Goal: Task Accomplishment & Management: Use online tool/utility

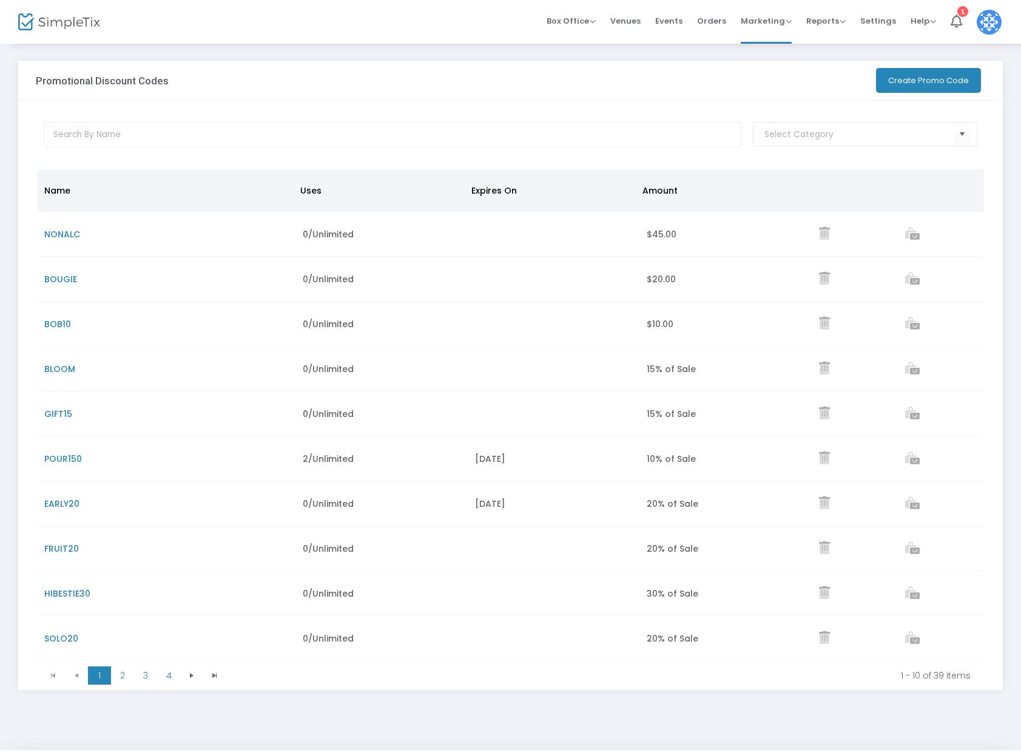
click at [933, 81] on button "Create Promo Code" at bounding box center [928, 80] width 105 height 25
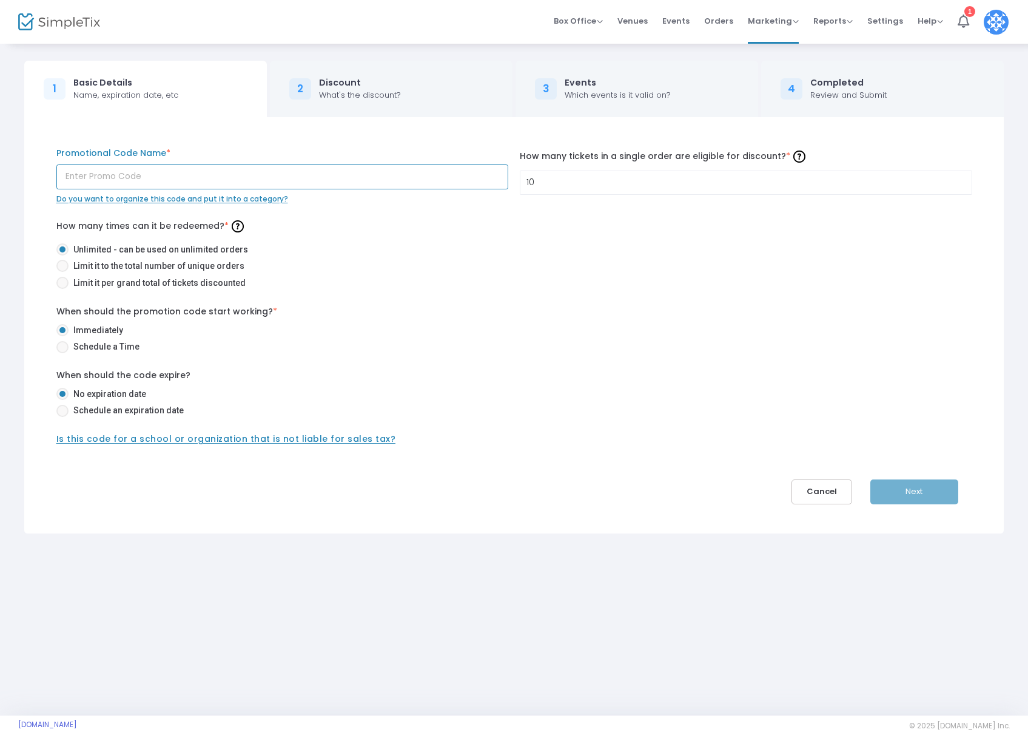
click at [129, 174] on input "text" at bounding box center [282, 176] width 452 height 25
type input "SIPS25"
click at [62, 408] on span at bounding box center [62, 411] width 12 height 12
click at [62, 417] on input "Schedule an expiration date" at bounding box center [62, 417] width 1 height 1
radio input "true"
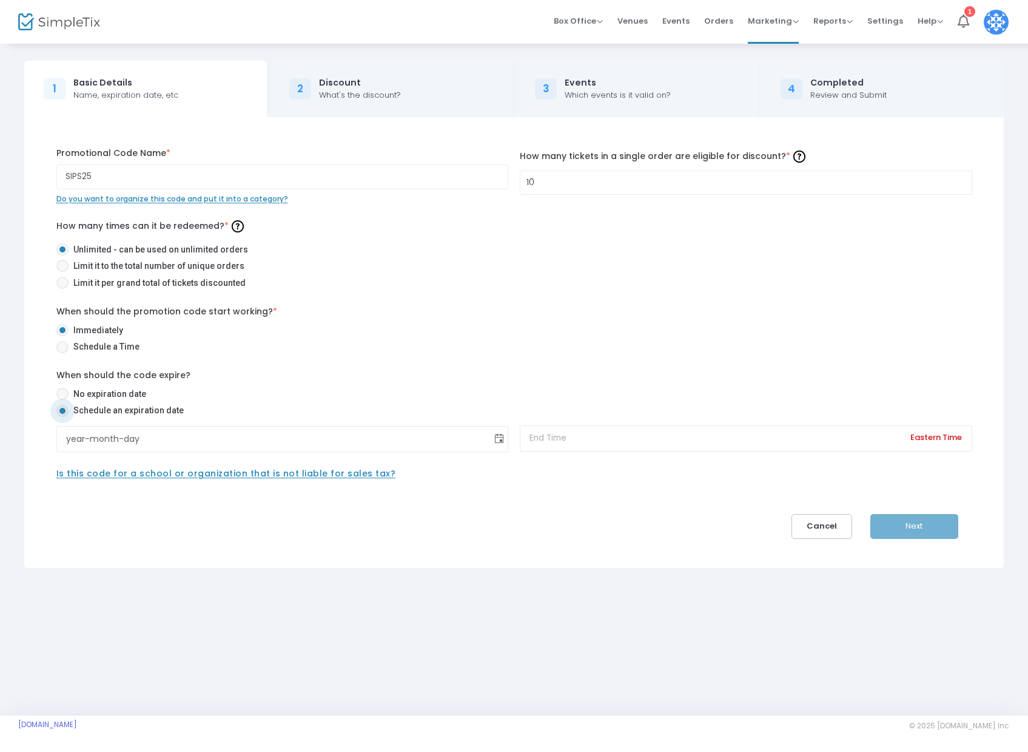
click at [503, 444] on span "Toggle calendar" at bounding box center [499, 439] width 20 height 20
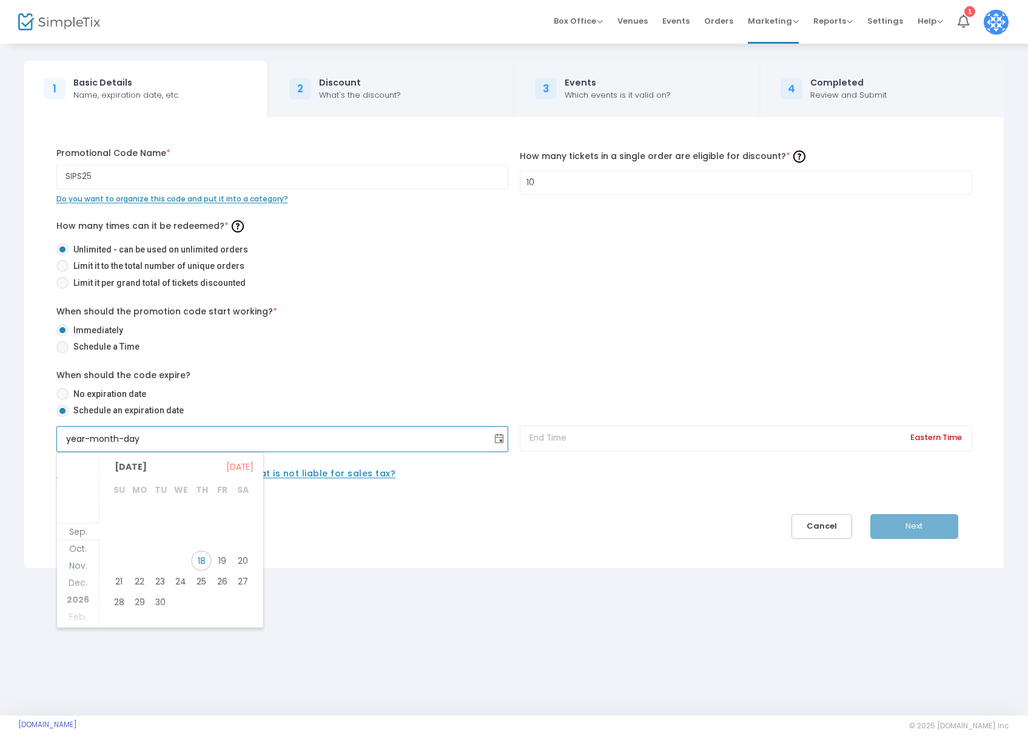
click at [86, 565] on span "Nov." at bounding box center [78, 565] width 18 height 12
click at [89, 517] on li "Oct." at bounding box center [78, 522] width 42 height 17
click at [223, 598] on span "31" at bounding box center [222, 597] width 21 height 21
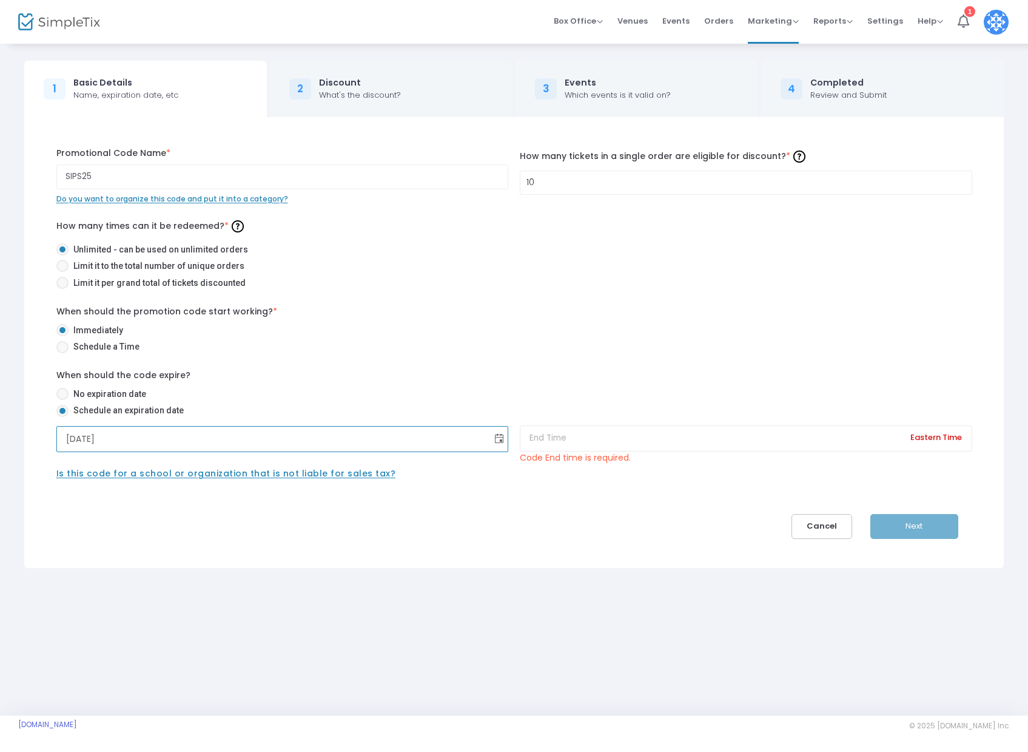
click at [496, 439] on span "Toggle calendar" at bounding box center [499, 439] width 20 height 20
drag, startPoint x: 237, startPoint y: 467, endPoint x: 252, endPoint y: 467, distance: 15.2
click at [237, 467] on span "[DATE]" at bounding box center [239, 466] width 27 height 17
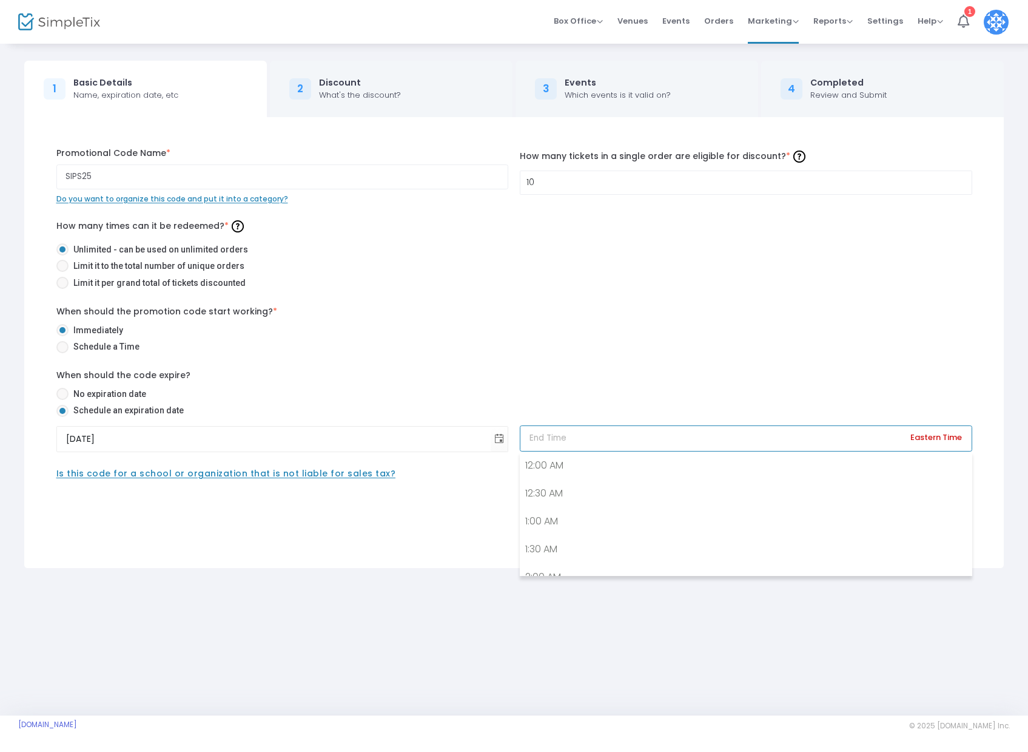
click at [605, 444] on input at bounding box center [746, 438] width 452 height 26
click at [319, 439] on input "[DATE]" at bounding box center [274, 438] width 434 height 25
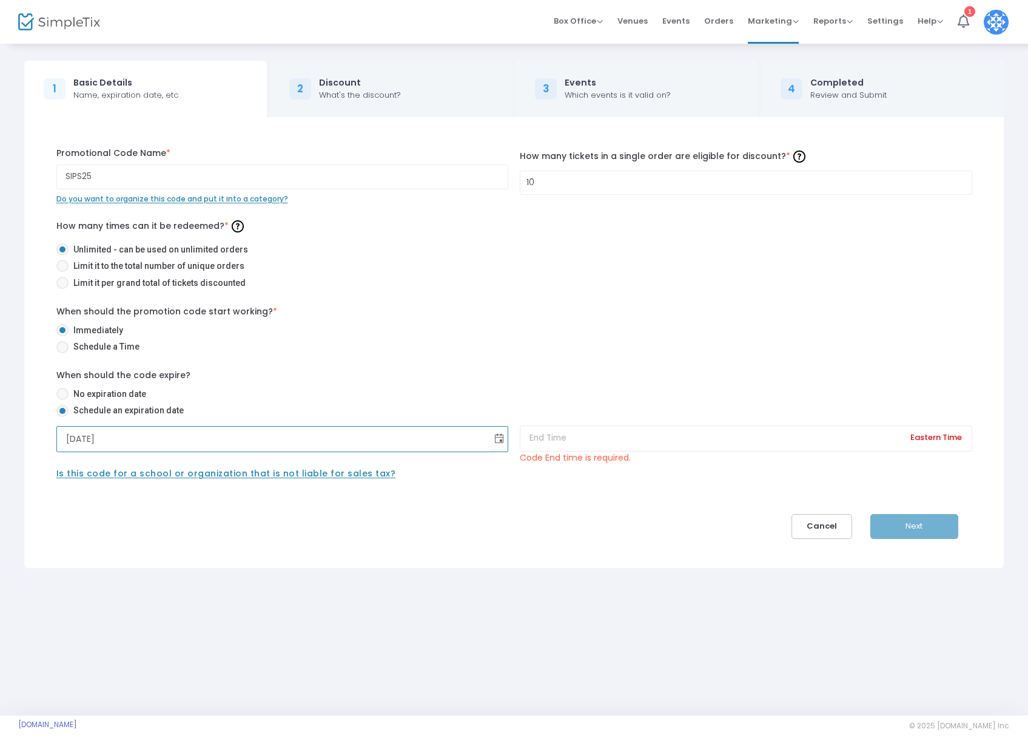
click at [319, 439] on input "[DATE]" at bounding box center [274, 438] width 434 height 25
drag, startPoint x: 73, startPoint y: 442, endPoint x: 86, endPoint y: 442, distance: 13.4
click at [73, 442] on input "[DATE]" at bounding box center [274, 438] width 434 height 25
click at [103, 442] on input "[DATE]" at bounding box center [274, 438] width 434 height 25
click at [115, 442] on input "[DATE]" at bounding box center [274, 438] width 434 height 25
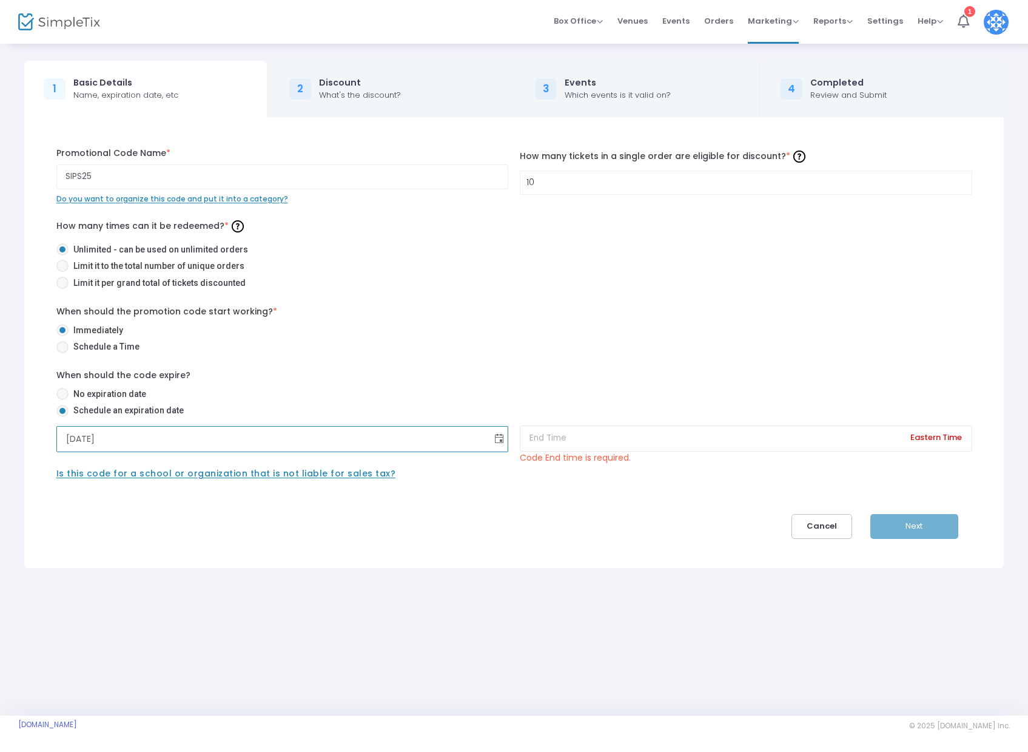
click at [499, 434] on span "Toggle calendar" at bounding box center [499, 439] width 20 height 20
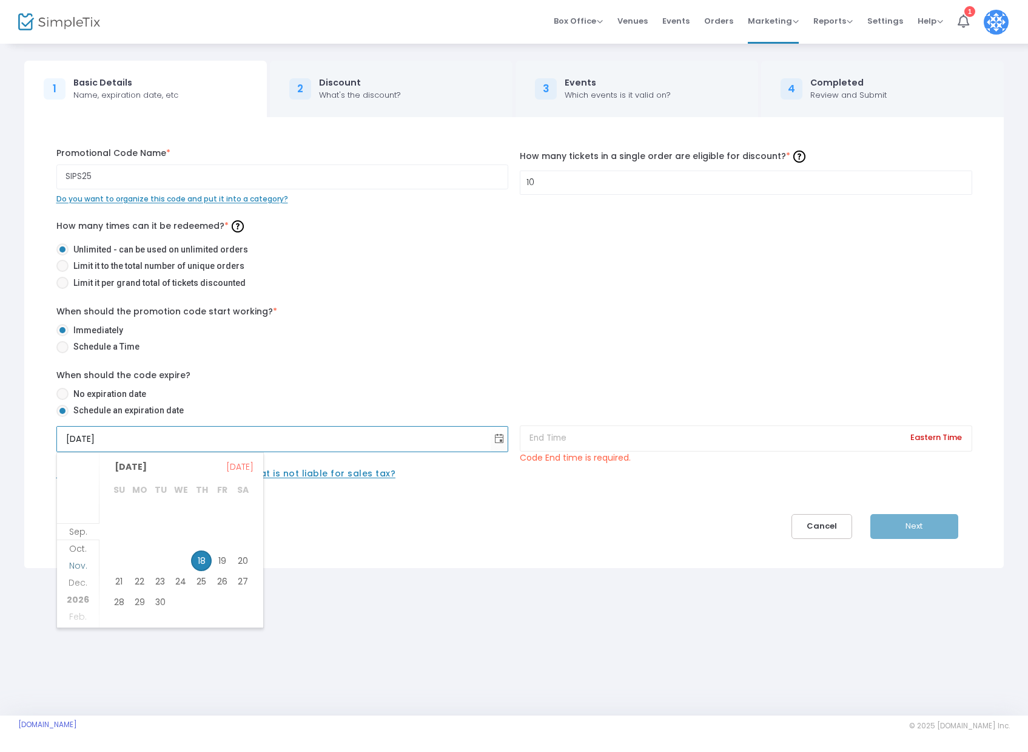
click at [72, 549] on span "Oct." at bounding box center [78, 548] width 18 height 12
click at [222, 597] on span "31" at bounding box center [222, 597] width 21 height 21
type input "[DATE]"
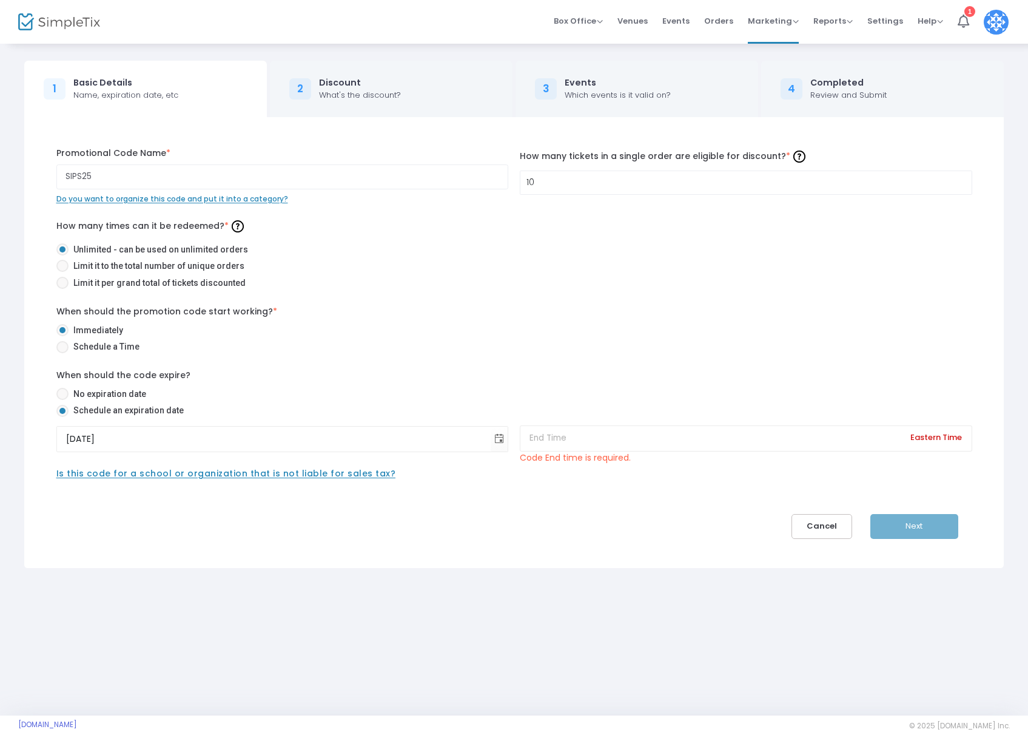
click at [326, 531] on div "SIPS25 Promotional Code Name * Do you want to organize this code and put it int…" at bounding box center [514, 343] width 952 height 392
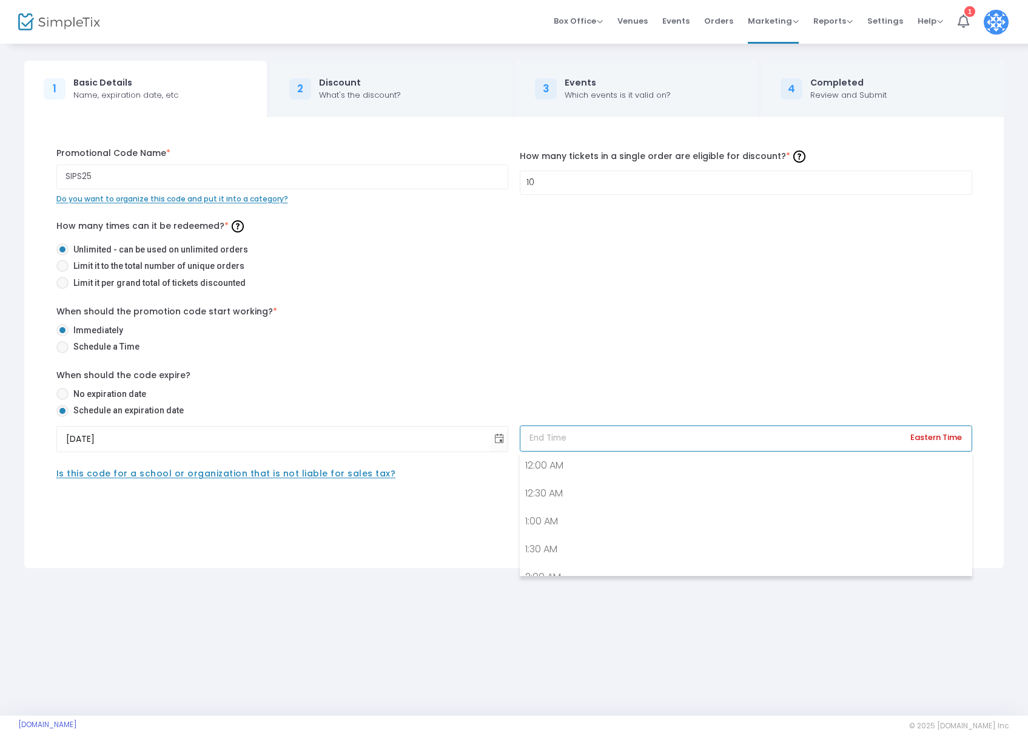
click at [663, 440] on input at bounding box center [746, 438] width 452 height 26
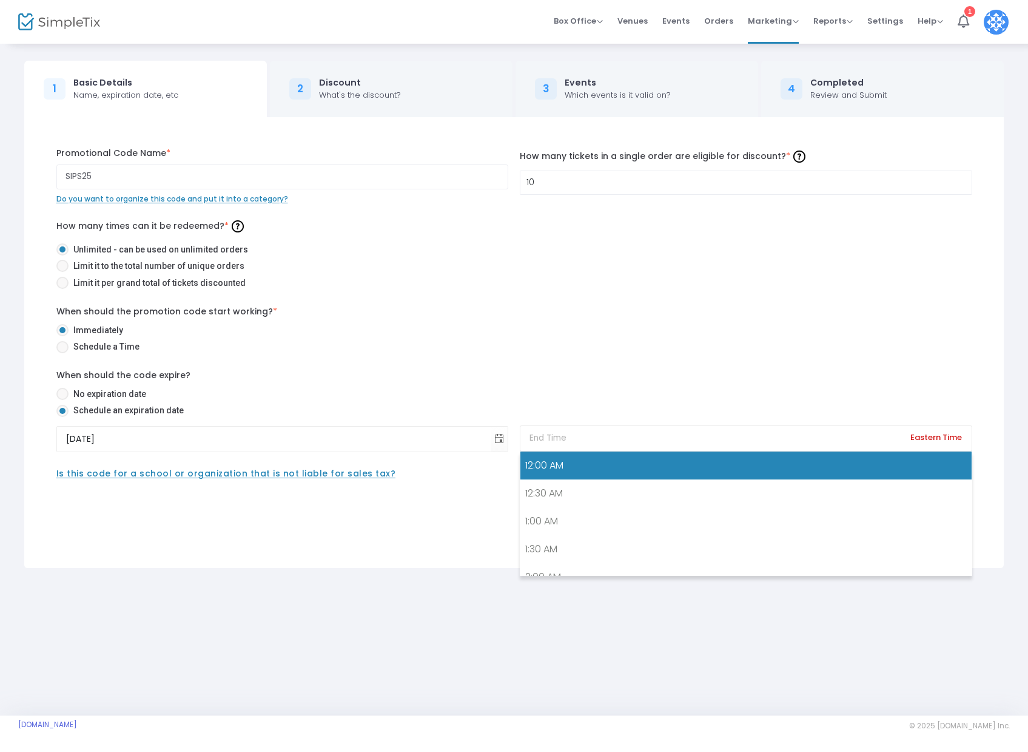
click at [633, 474] on link "12:00 AM" at bounding box center [746, 465] width 451 height 28
type input "12:00 a.m."
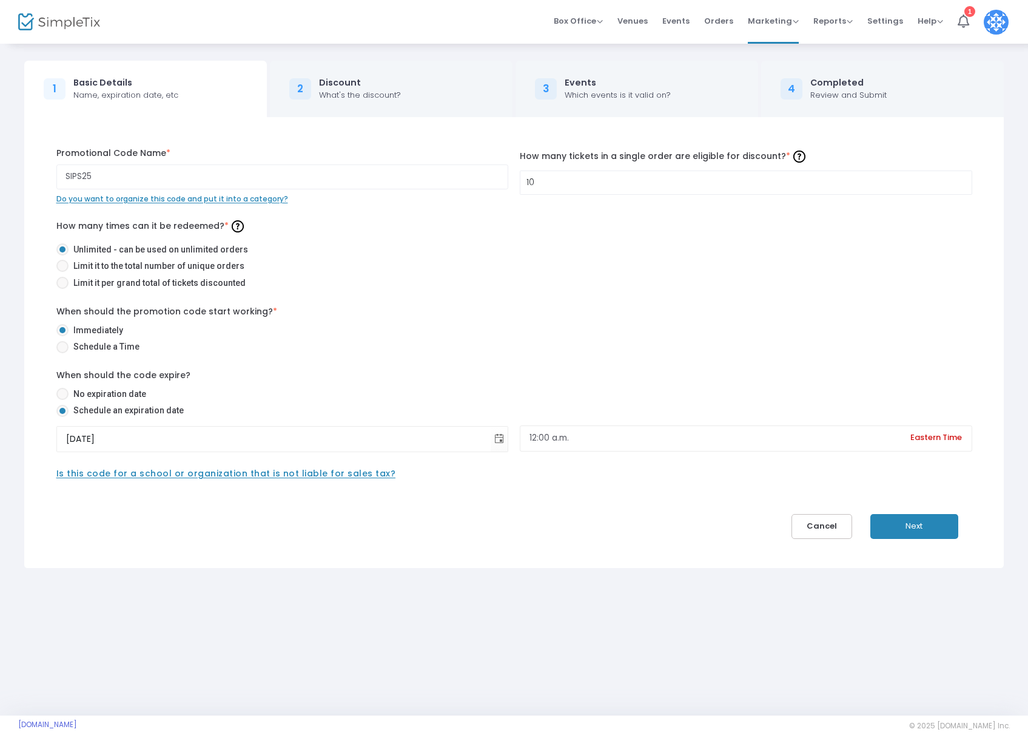
click at [935, 529] on button "Next" at bounding box center [915, 526] width 88 height 25
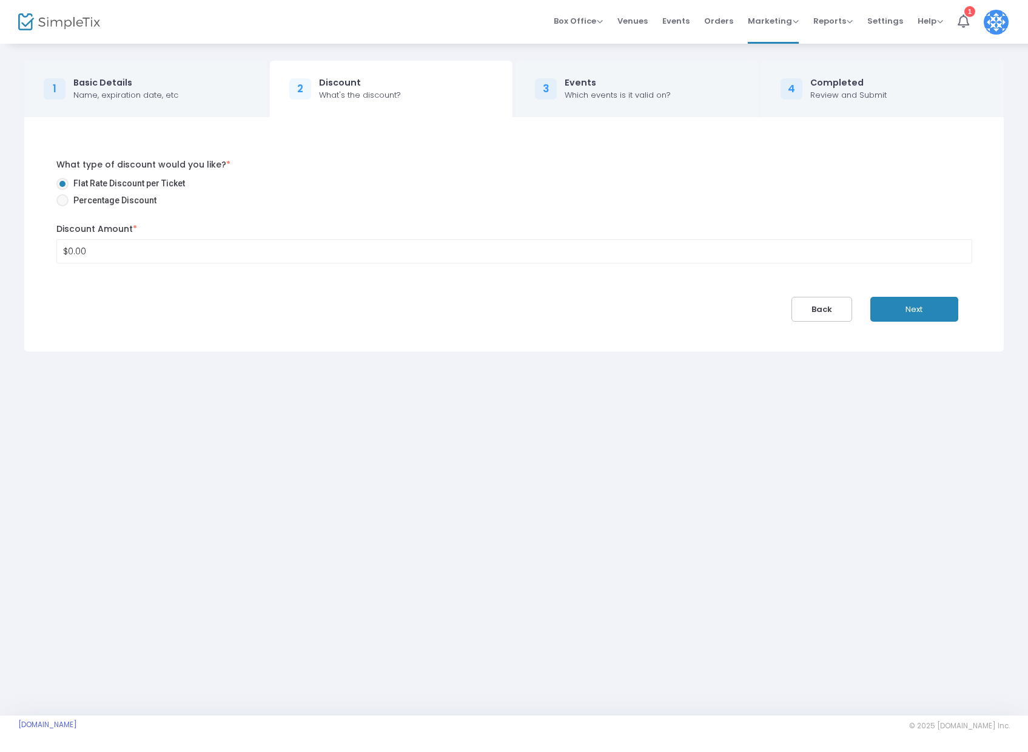
click at [62, 201] on span at bounding box center [62, 200] width 12 height 12
click at [62, 206] on input "Percentage Discount" at bounding box center [62, 206] width 1 height 1
radio input "true"
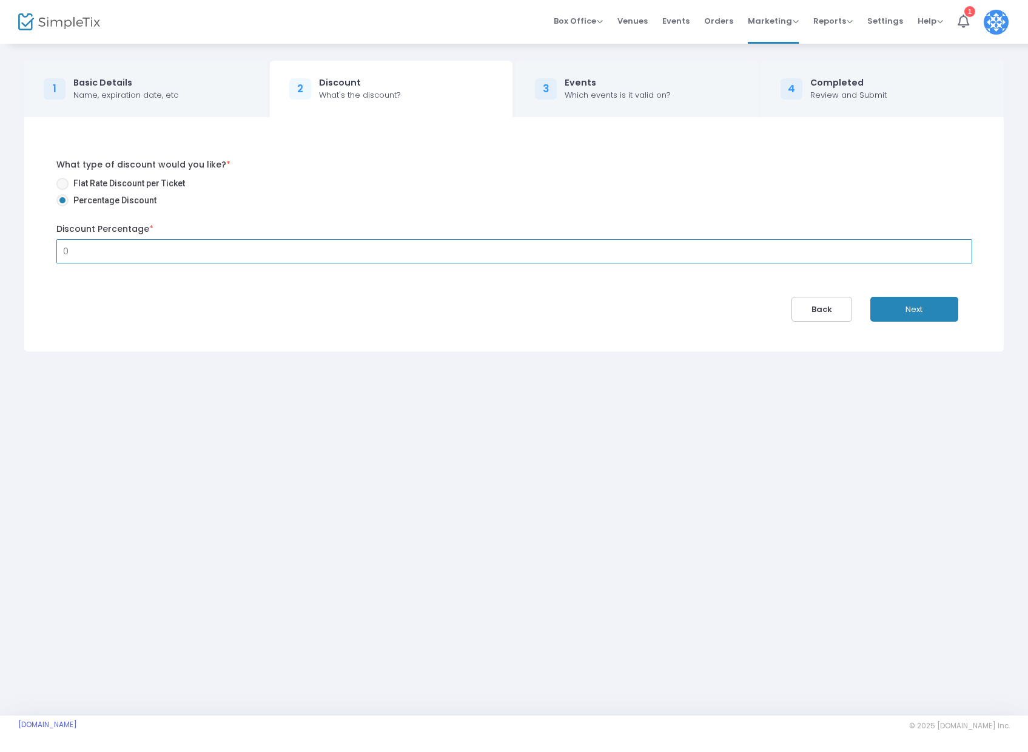
click at [89, 245] on input "0" at bounding box center [514, 251] width 915 height 23
type input "50.00%"
click at [892, 302] on button "Next" at bounding box center [915, 309] width 88 height 25
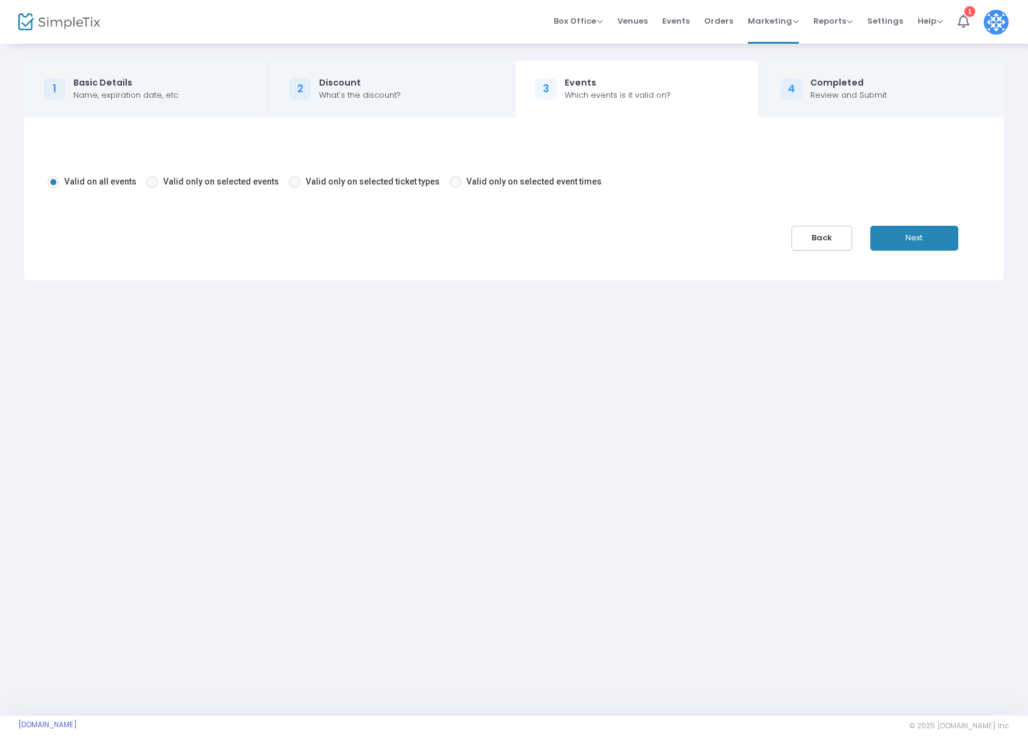
click at [827, 242] on button "Back" at bounding box center [822, 238] width 61 height 25
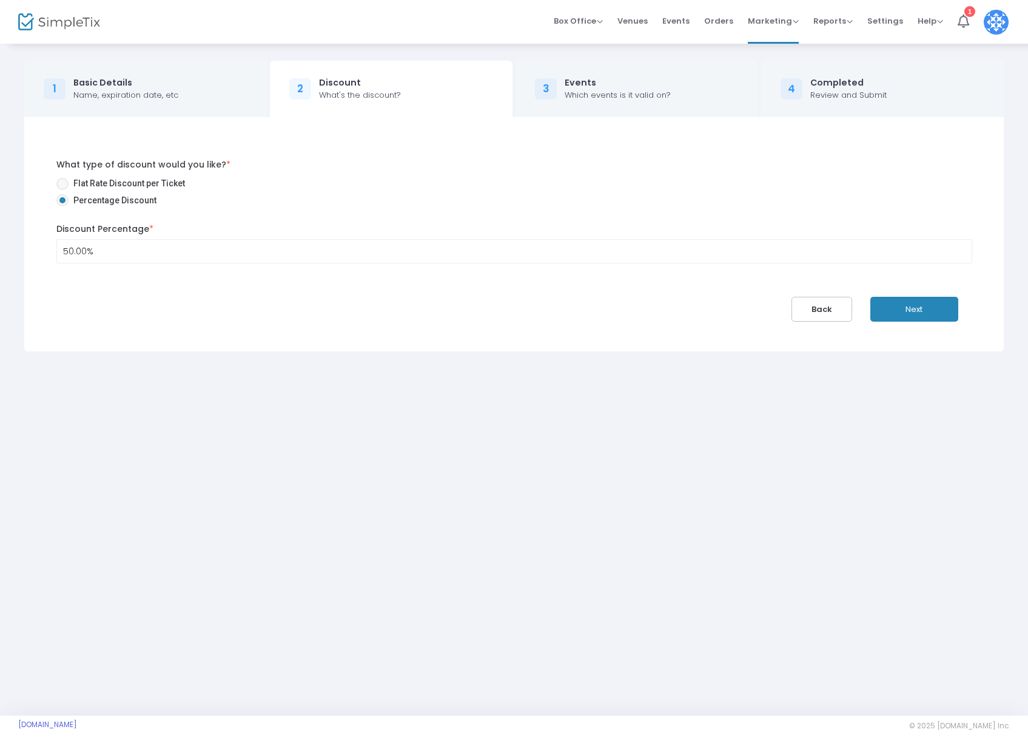
click at [934, 303] on button "Next" at bounding box center [915, 309] width 88 height 25
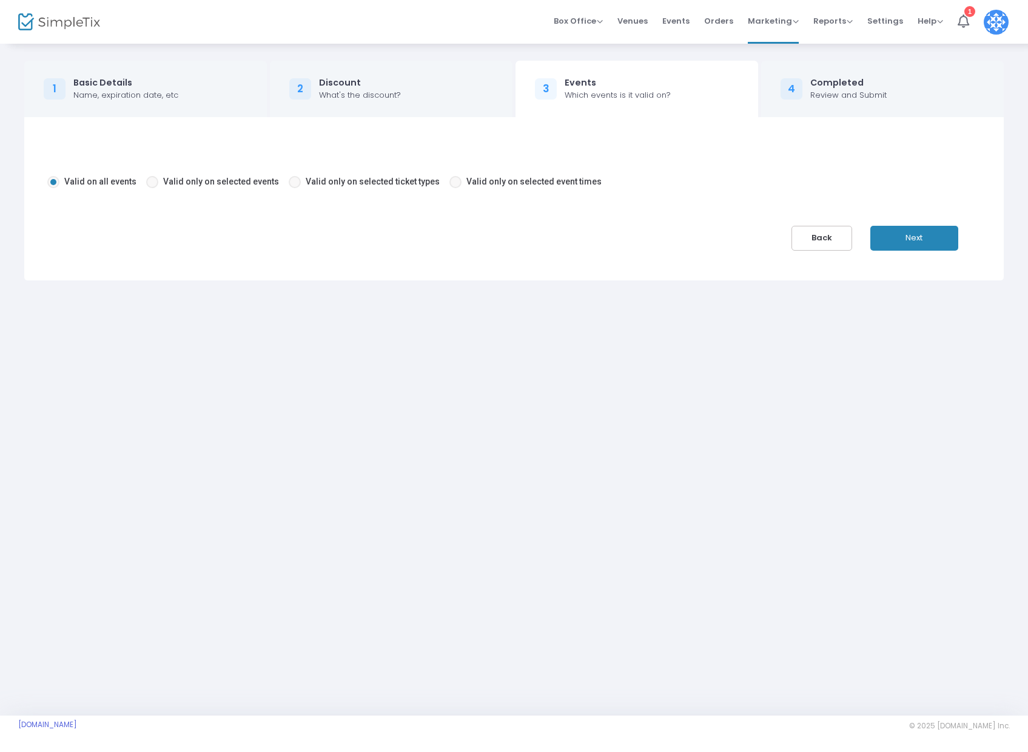
click at [150, 181] on span at bounding box center [152, 182] width 12 height 12
click at [152, 188] on input "Valid only on selected events" at bounding box center [152, 188] width 1 height 1
radio input "true"
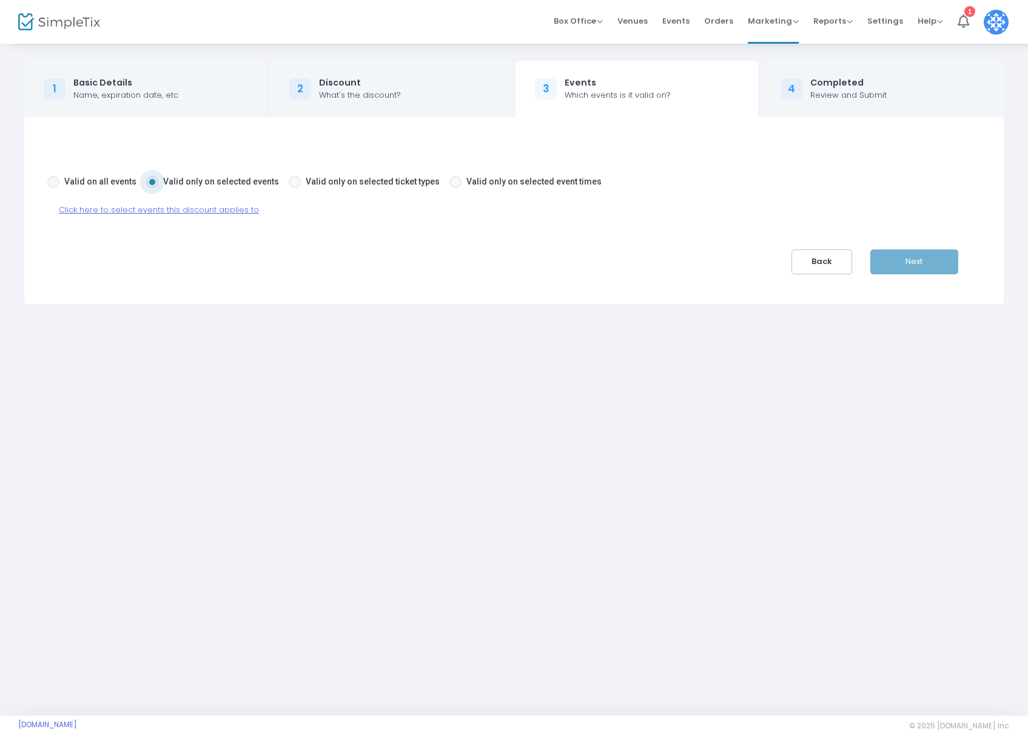
click at [167, 211] on span "Click here to select events this discount applies to" at bounding box center [159, 210] width 200 height 12
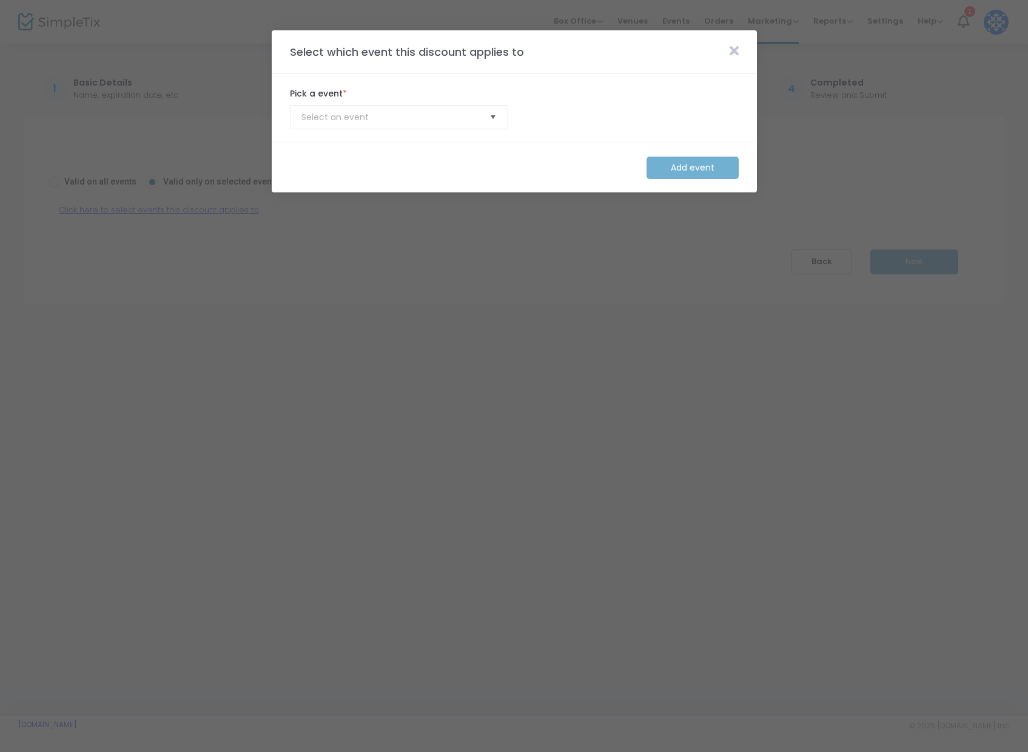
click at [497, 113] on span "Select" at bounding box center [493, 117] width 20 height 20
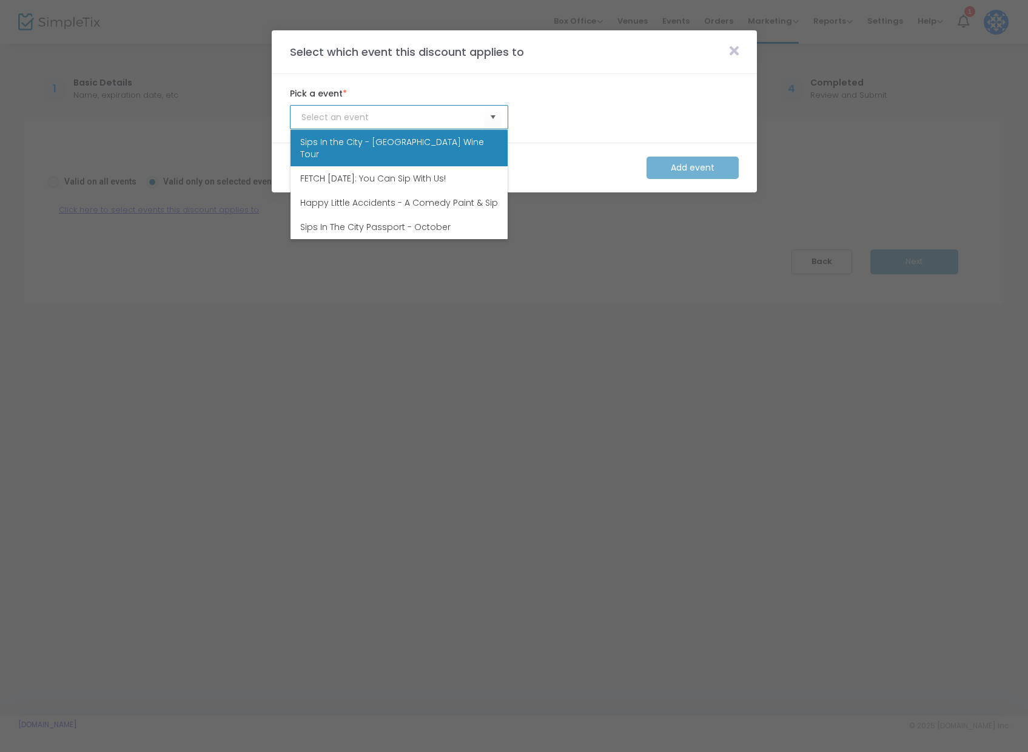
click at [433, 147] on span "Sips In the City - [GEOGRAPHIC_DATA] Wine Tour" at bounding box center [399, 148] width 198 height 24
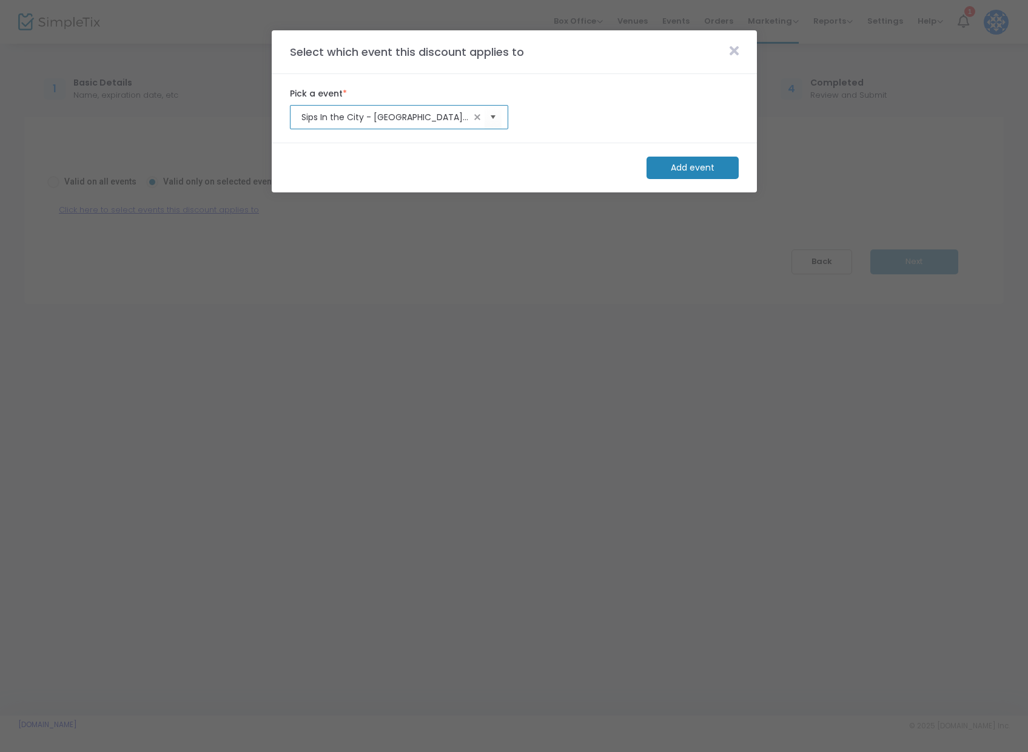
click at [672, 172] on m-button "Add event" at bounding box center [693, 168] width 92 height 22
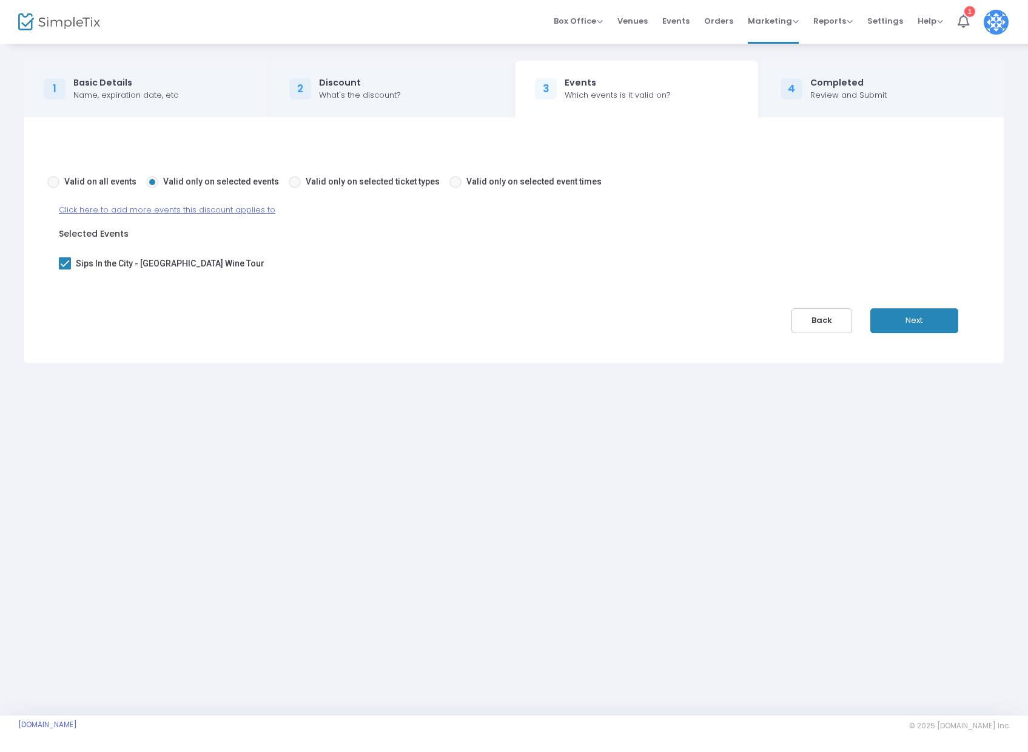
click at [97, 212] on span "Click here to add more events this discount applies to" at bounding box center [167, 210] width 217 height 12
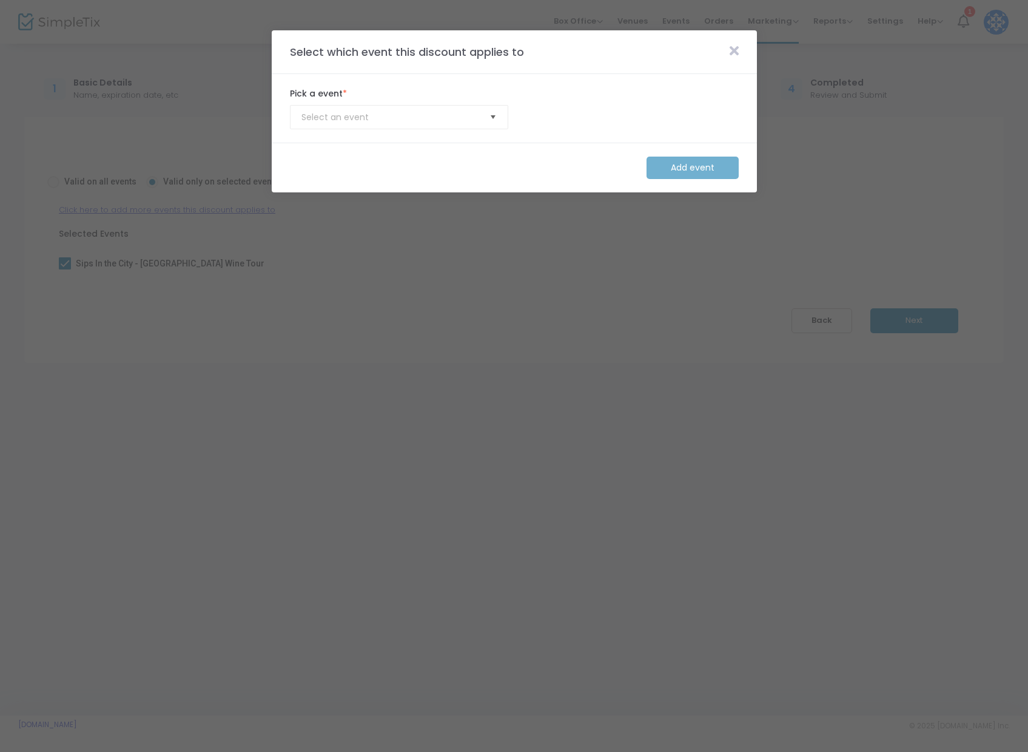
click at [493, 112] on span "Select" at bounding box center [493, 117] width 20 height 20
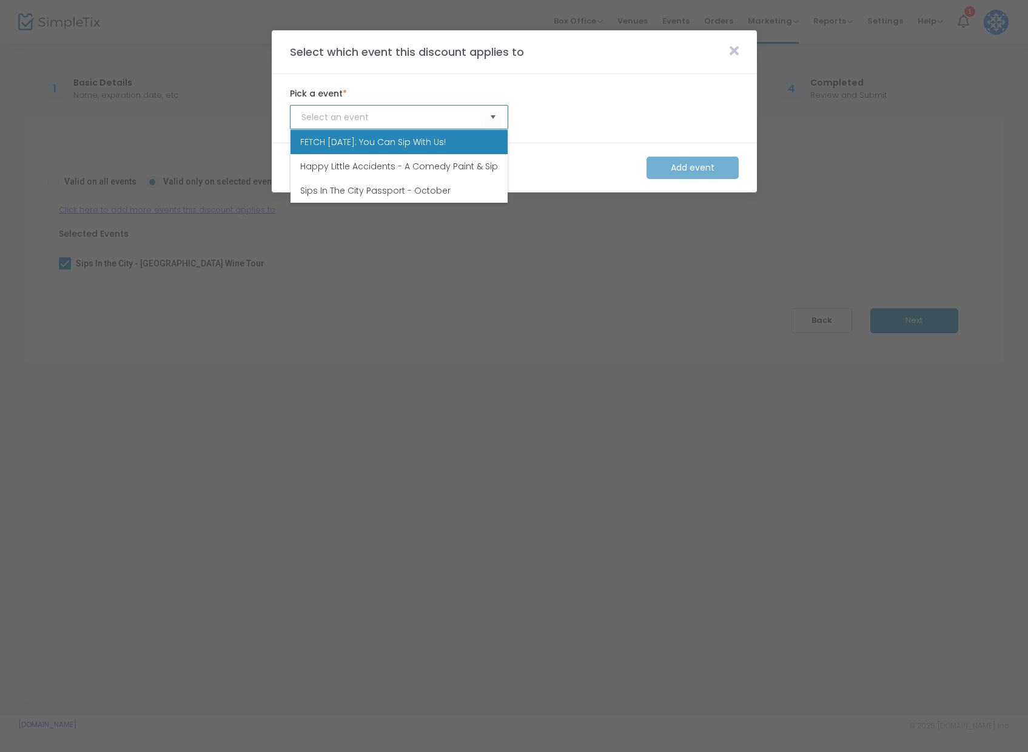
click at [464, 137] on li "FETCH [DATE]: You Can Sip With Us!" at bounding box center [399, 142] width 217 height 24
type input "FETCH [DATE]: You Can Sip With Us!"
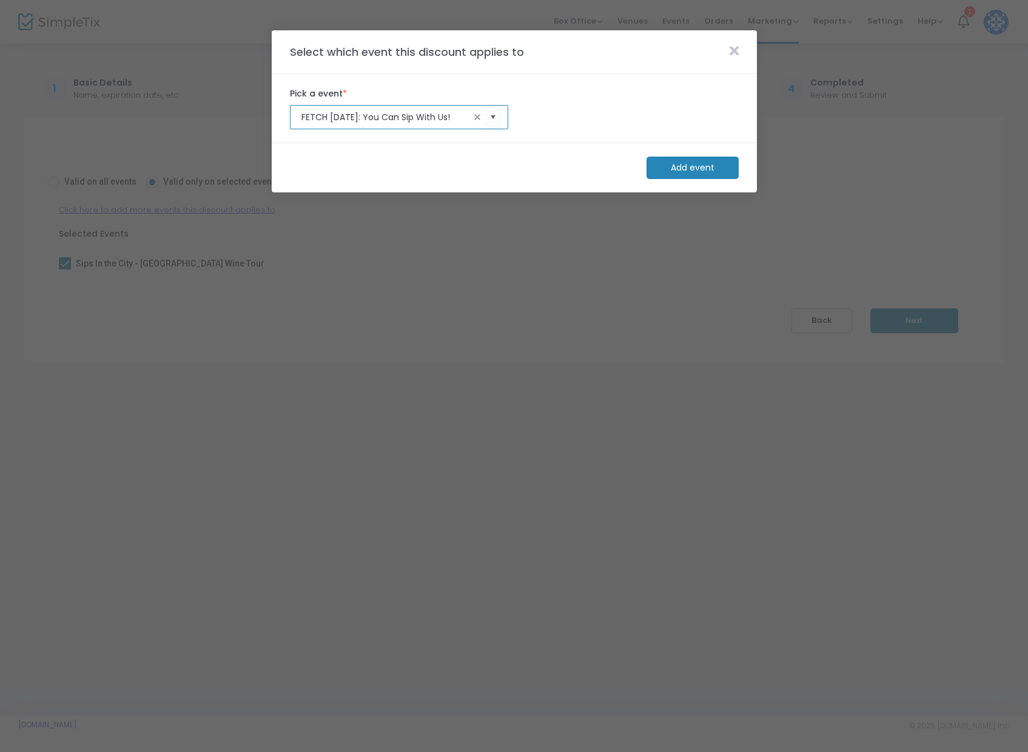
click at [678, 166] on m-button "Add event" at bounding box center [693, 168] width 92 height 22
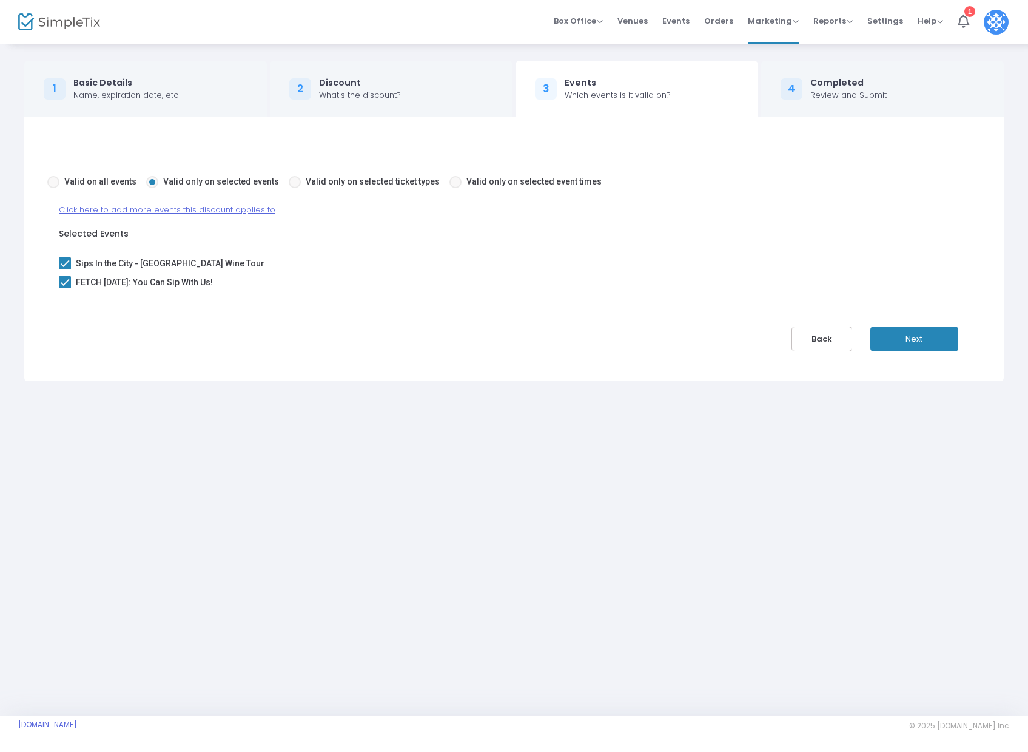
click at [132, 207] on span "Click here to add more events this discount applies to" at bounding box center [167, 210] width 217 height 12
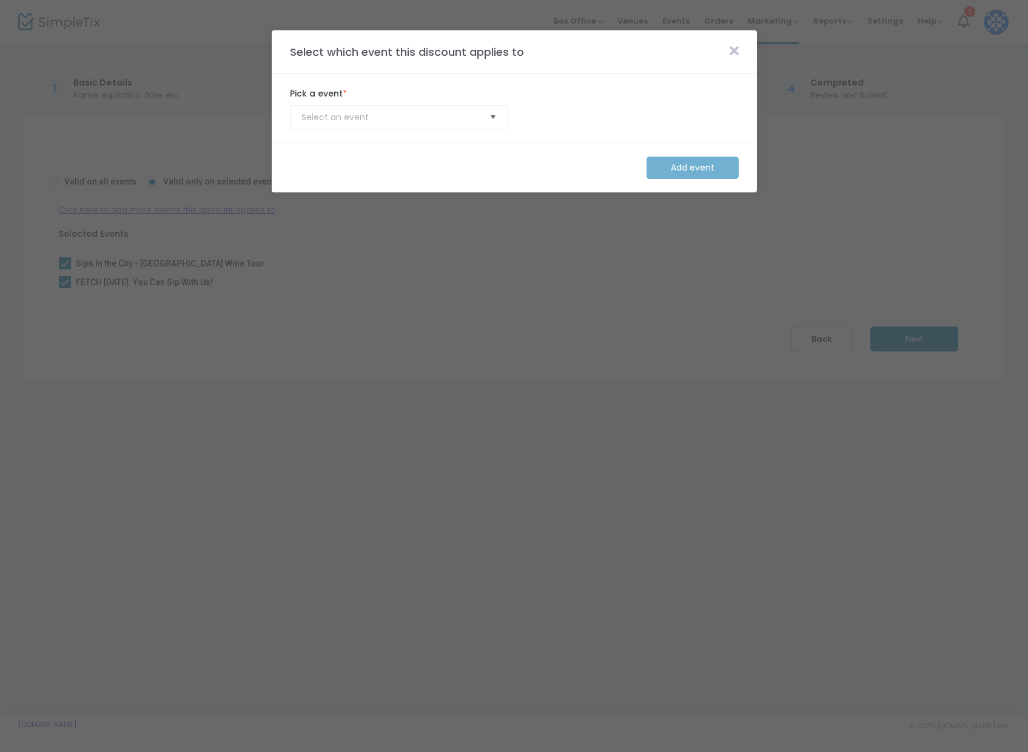
click at [495, 120] on span "Select" at bounding box center [493, 117] width 20 height 20
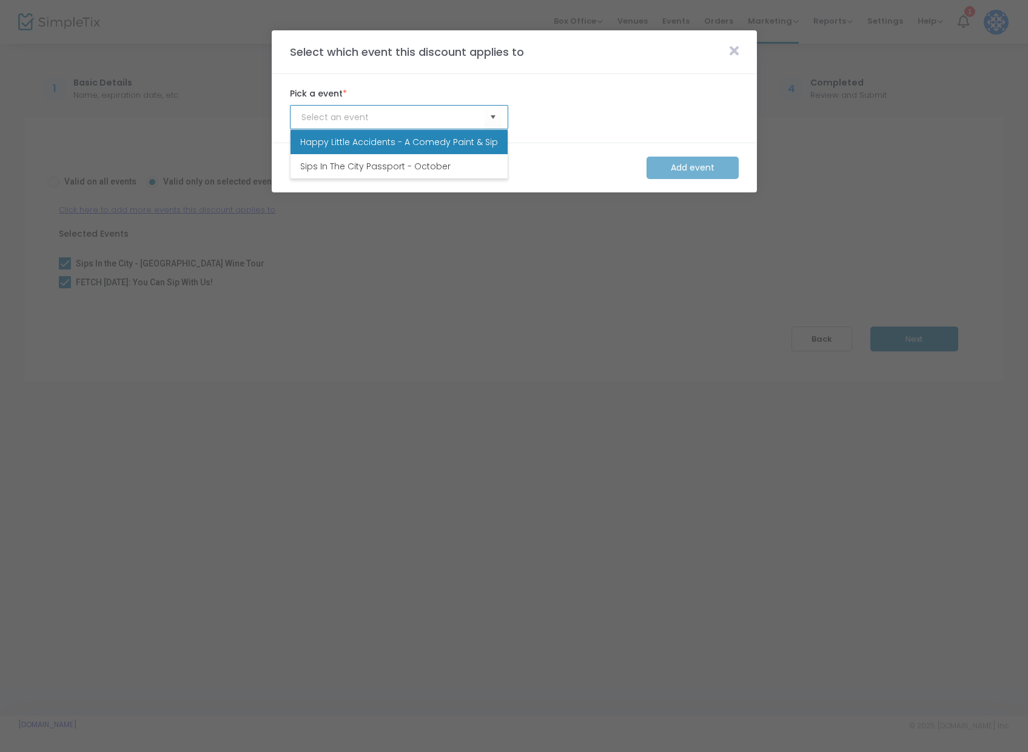
click at [453, 143] on span "Happy Little Accidents - A Comedy Paint & Sip" at bounding box center [399, 142] width 198 height 12
type input "Happy Little Accidents - A Comedy Paint & Sip"
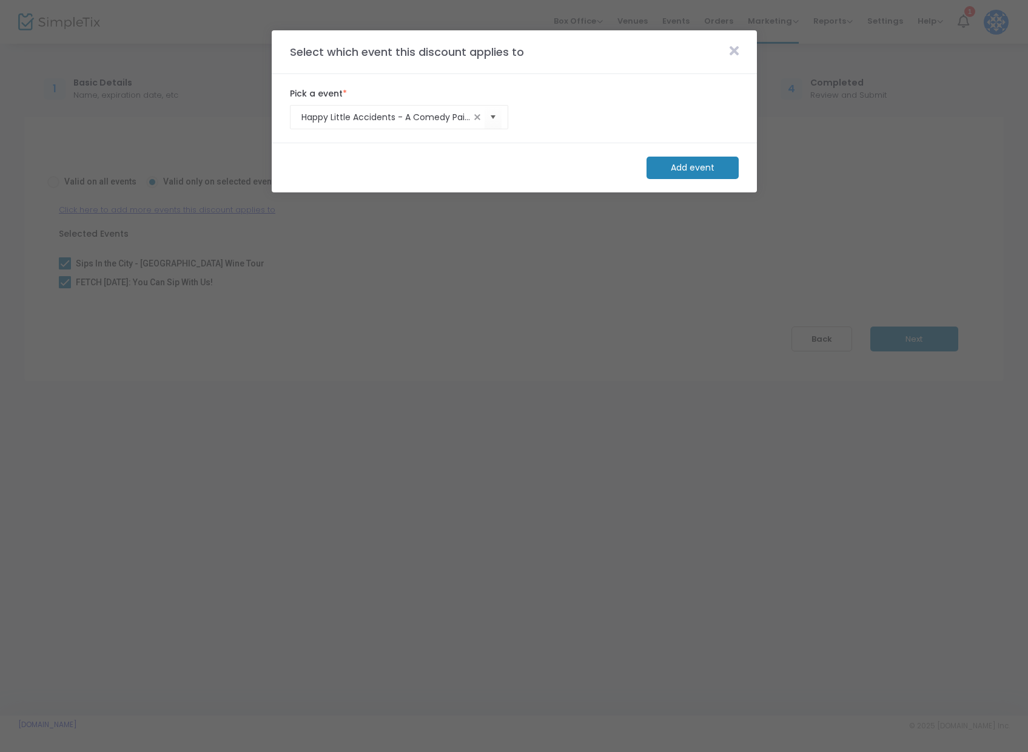
click at [692, 173] on m-button "Add event" at bounding box center [693, 168] width 92 height 22
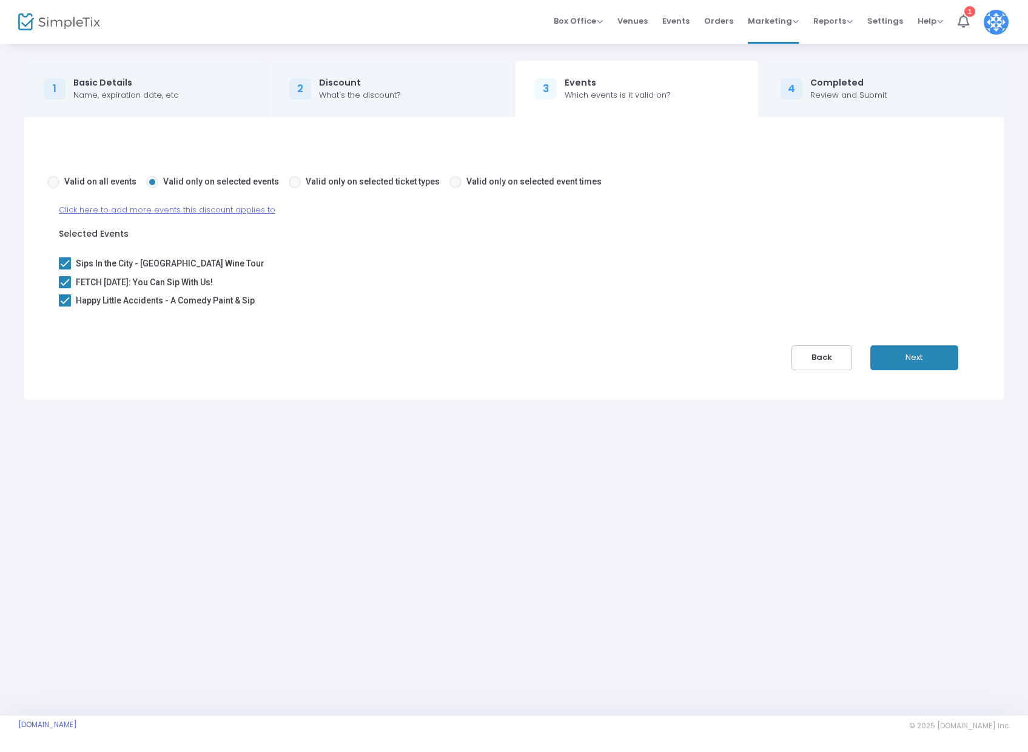
click at [928, 349] on button "Next" at bounding box center [915, 357] width 88 height 25
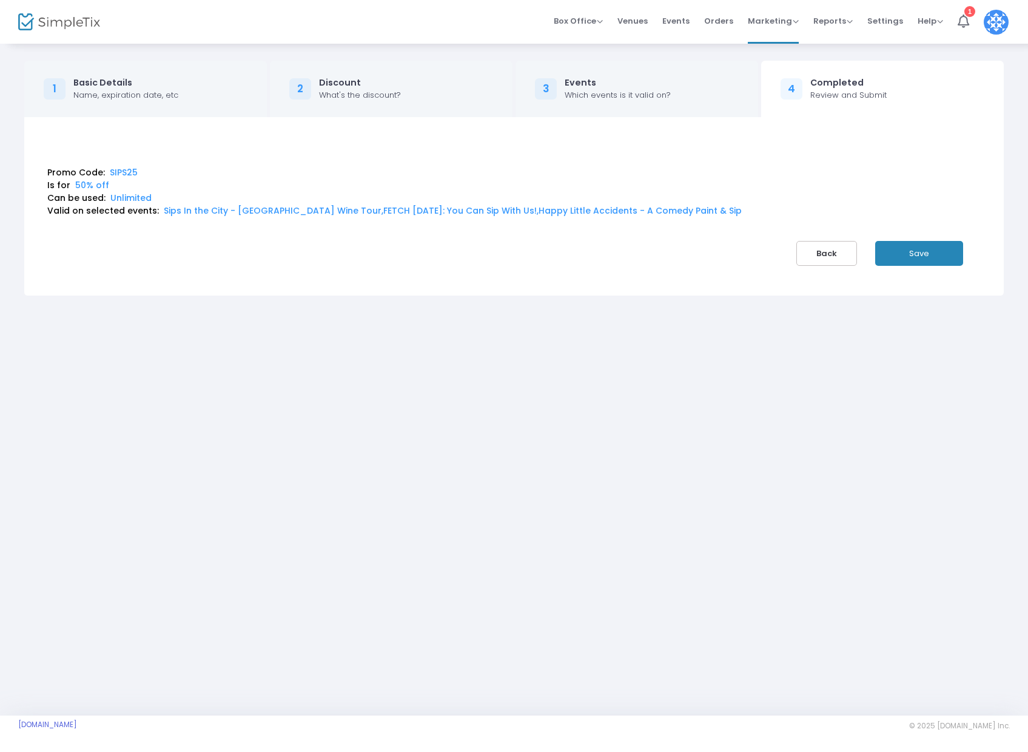
click at [911, 252] on button "Save" at bounding box center [919, 253] width 88 height 25
